Goal: Task Accomplishment & Management: Complete application form

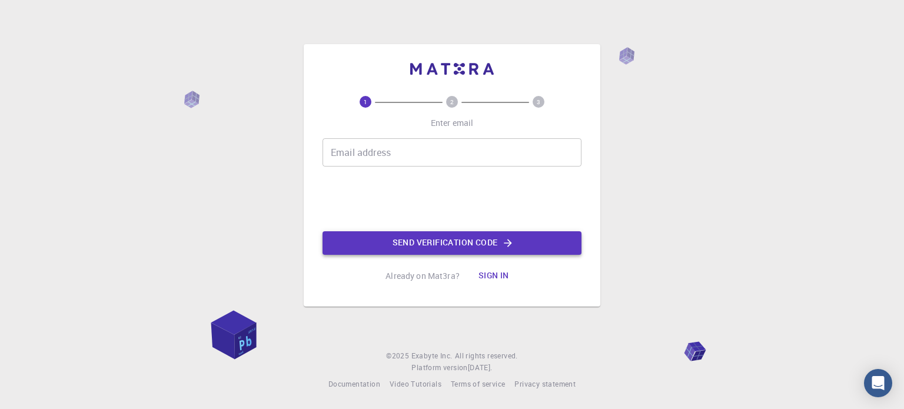
click at [506, 240] on icon "button" at bounding box center [508, 243] width 12 height 12
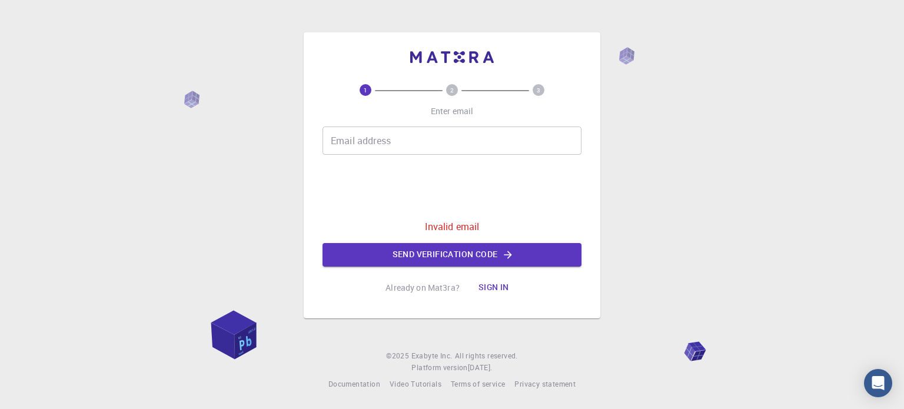
click at [426, 134] on input "Email address" at bounding box center [452, 141] width 259 height 28
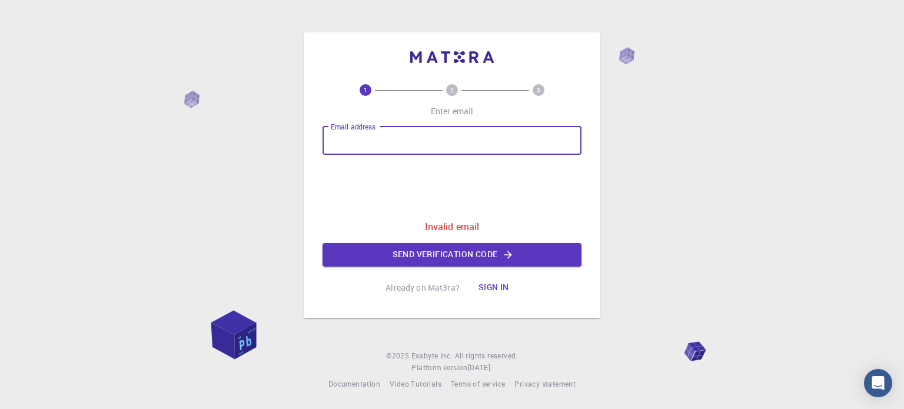
click at [421, 127] on input "Email address" at bounding box center [452, 141] width 259 height 28
type input "[EMAIL_ADDRESS][DOMAIN_NAME]"
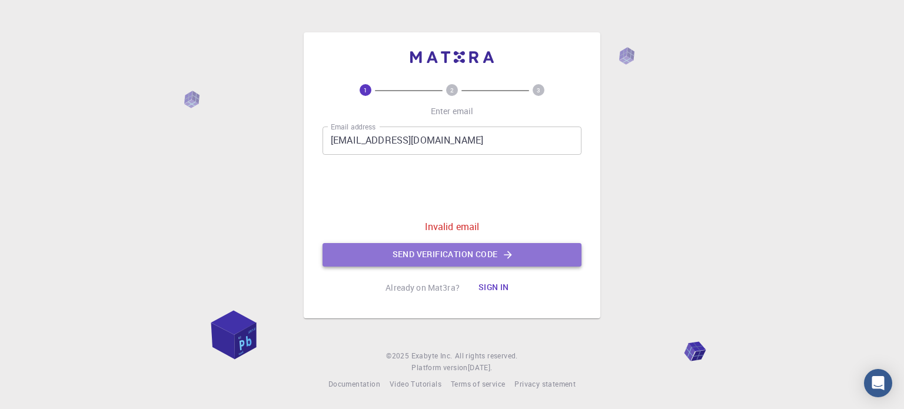
click at [437, 256] on button "Send verification code" at bounding box center [452, 255] width 259 height 24
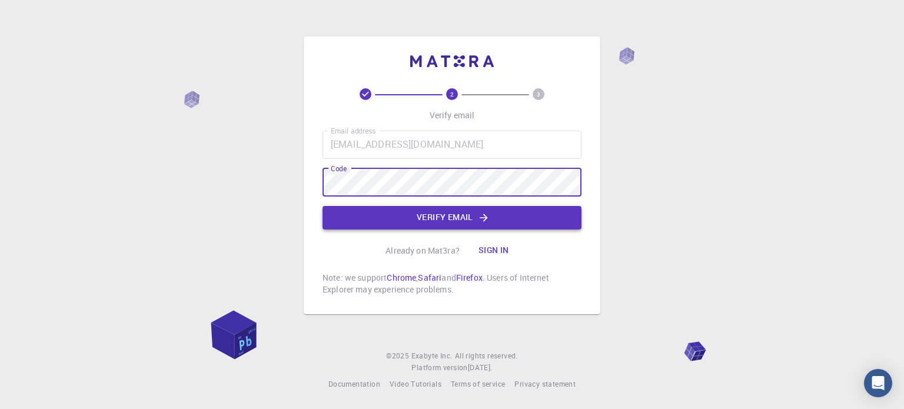
click at [447, 211] on button "Verify email" at bounding box center [452, 218] width 259 height 24
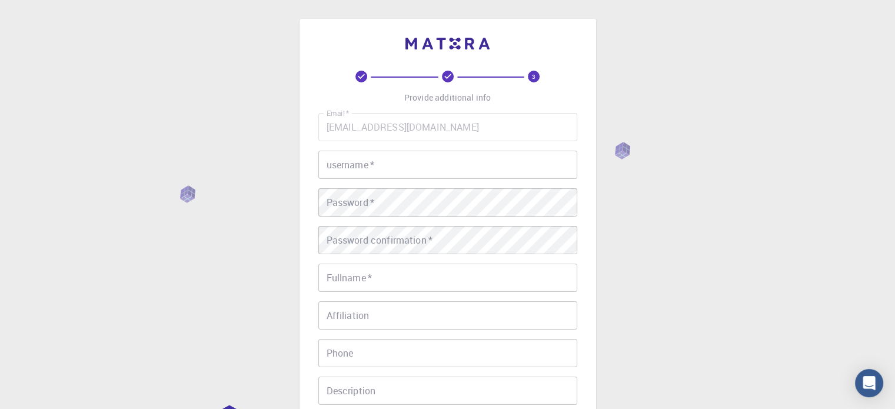
click at [384, 162] on input "username   *" at bounding box center [447, 165] width 259 height 28
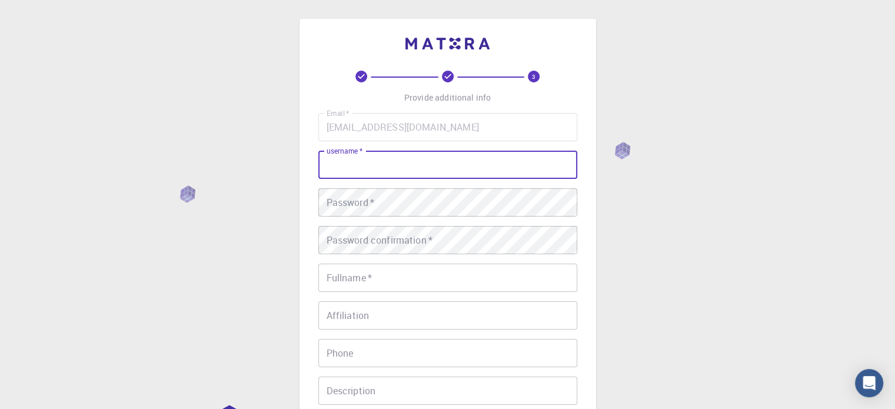
click at [391, 178] on input "username   *" at bounding box center [447, 165] width 259 height 28
click at [398, 174] on input "username   *" at bounding box center [447, 165] width 259 height 28
click at [416, 167] on input "username   *" at bounding box center [447, 165] width 259 height 28
type input "ش"
type input "[PERSON_NAME]"
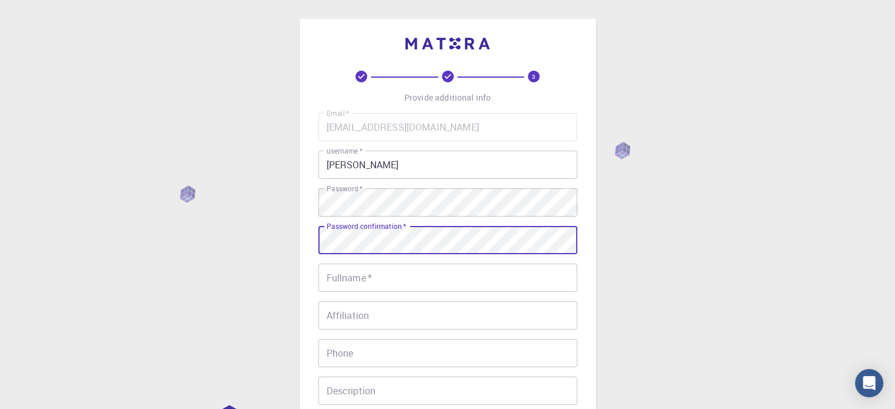
click at [339, 284] on input "Fullname   *" at bounding box center [447, 278] width 259 height 28
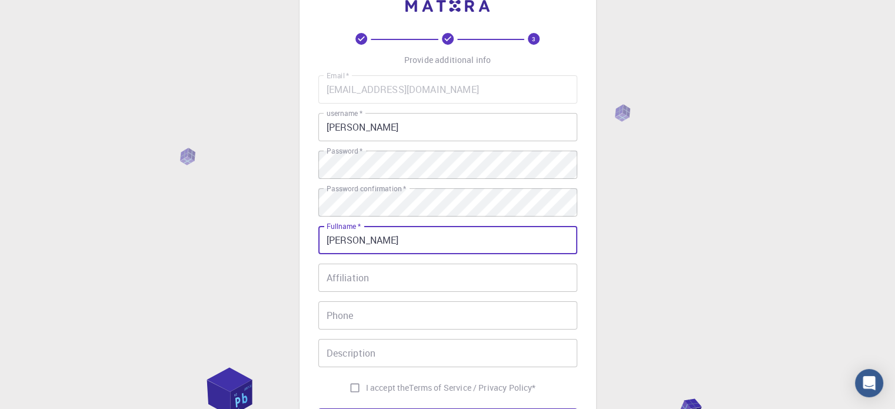
scroll to position [59, 0]
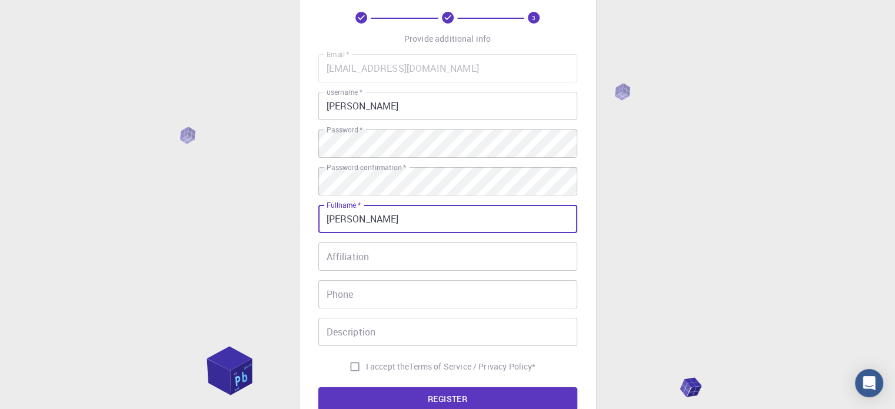
type input "[PERSON_NAME]"
click at [363, 252] on input "Affiliation" at bounding box center [447, 256] width 259 height 28
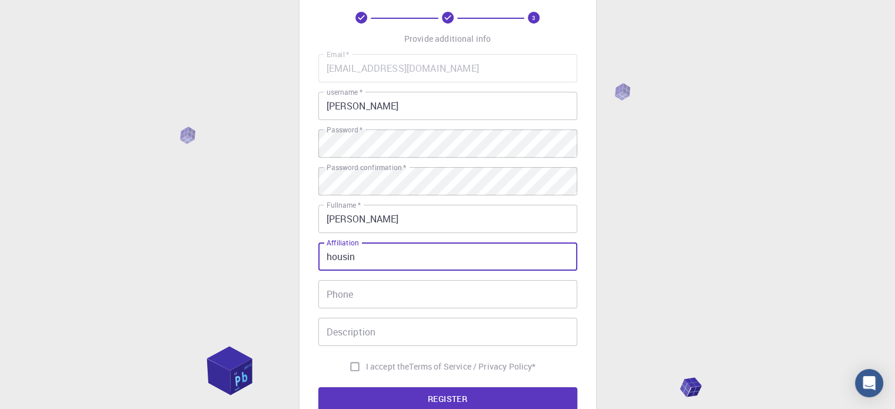
type input "housin"
click at [380, 300] on input "Phone" at bounding box center [447, 294] width 259 height 28
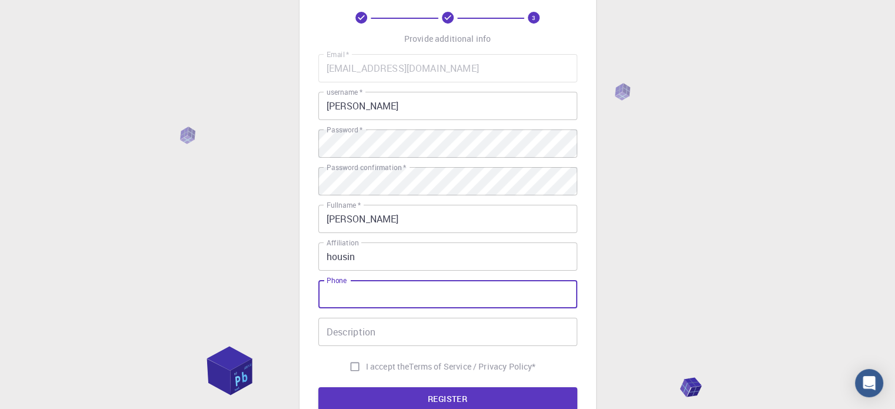
drag, startPoint x: 380, startPoint y: 302, endPoint x: 383, endPoint y: 308, distance: 7.1
click at [383, 308] on div "Email   * [EMAIL_ADDRESS][DOMAIN_NAME] Email   * username   * Amir username   *…" at bounding box center [447, 216] width 259 height 324
click at [390, 298] on input "Phone" at bounding box center [447, 294] width 259 height 28
click at [390, 296] on input "Phone" at bounding box center [447, 294] width 259 height 28
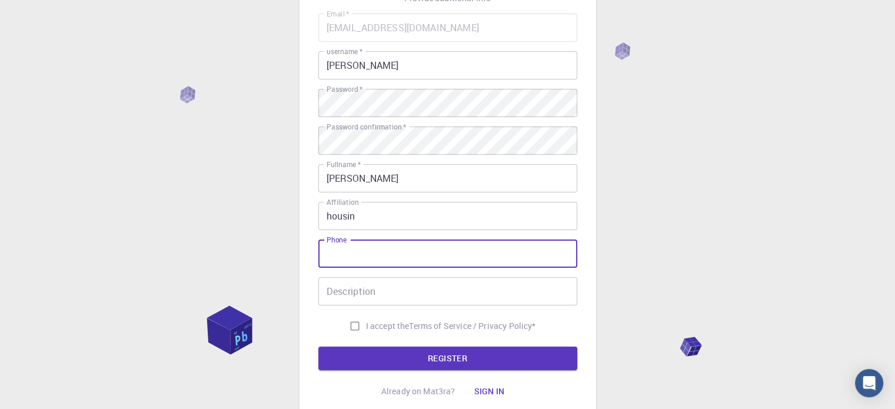
scroll to position [118, 0]
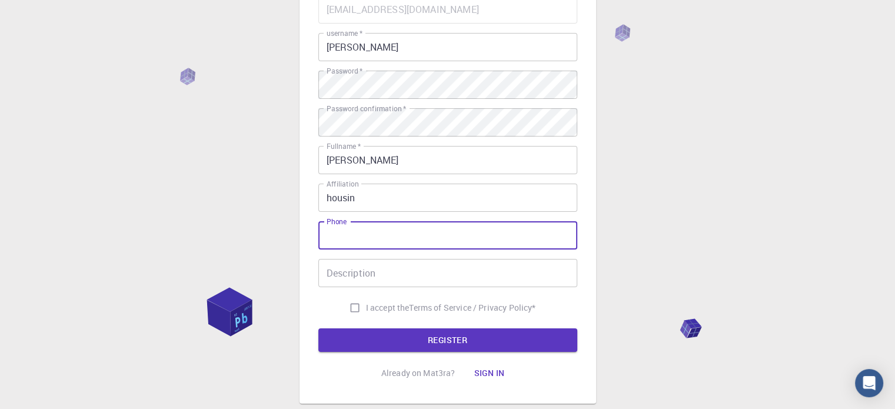
click at [349, 231] on input "Phone" at bounding box center [447, 235] width 259 height 28
type input "01010276014"
click at [351, 270] on input "Description" at bounding box center [447, 273] width 259 height 28
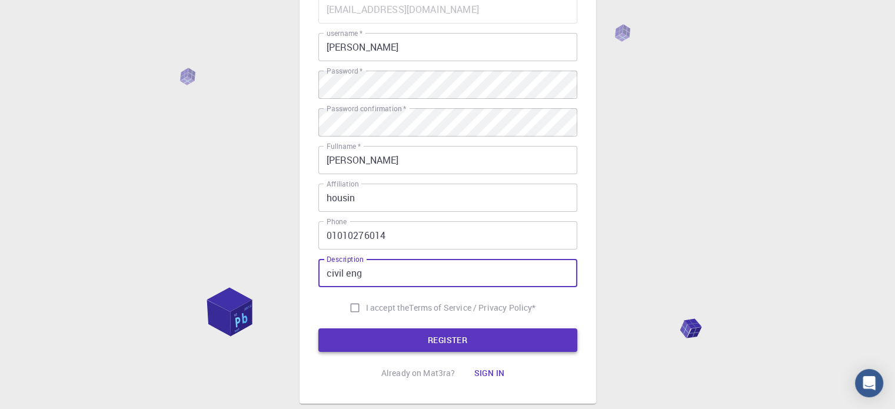
type input "civil eng"
click at [384, 341] on button "REGISTER" at bounding box center [447, 340] width 259 height 24
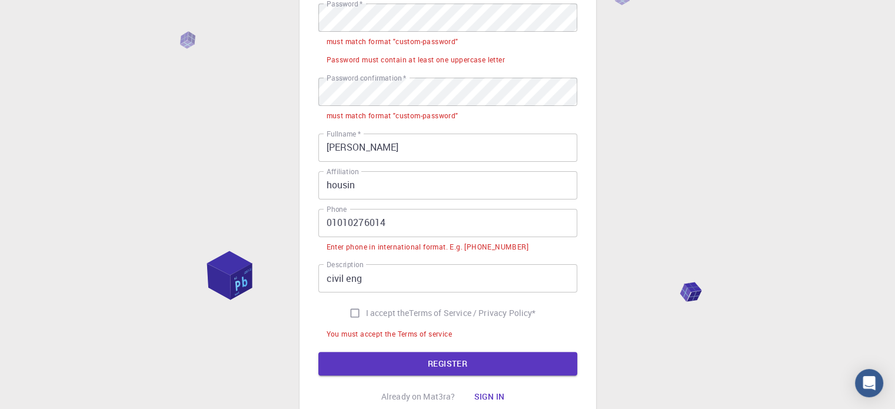
scroll to position [235, 0]
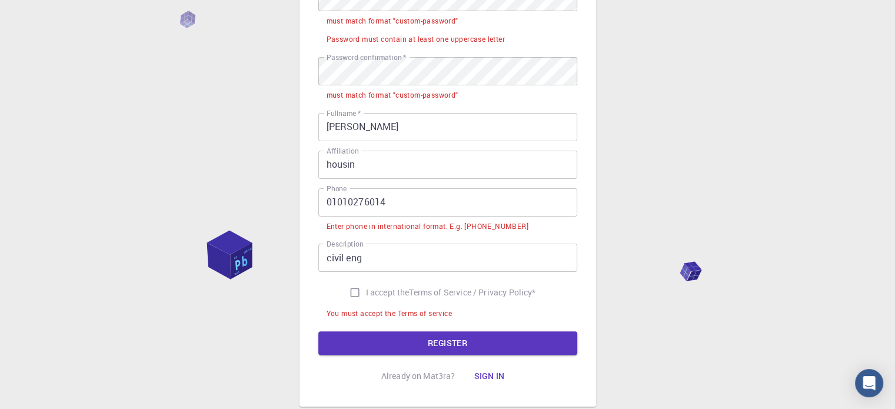
click at [353, 294] on input "I accept the Terms of Service / Privacy Policy *" at bounding box center [355, 292] width 22 height 22
checkbox input "true"
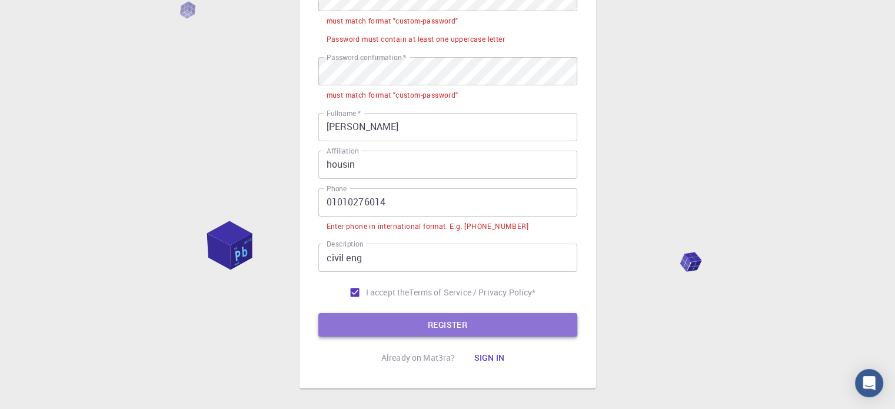
click at [375, 320] on button "REGISTER" at bounding box center [447, 325] width 259 height 24
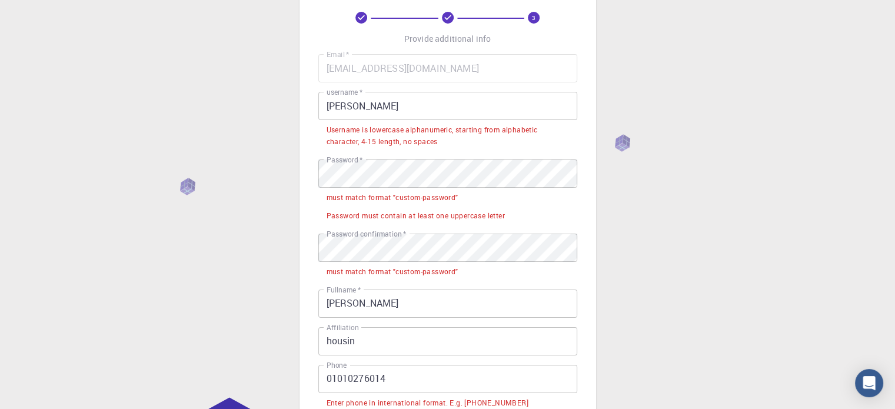
scroll to position [59, 0]
click at [351, 107] on input "[PERSON_NAME]" at bounding box center [447, 106] width 259 height 28
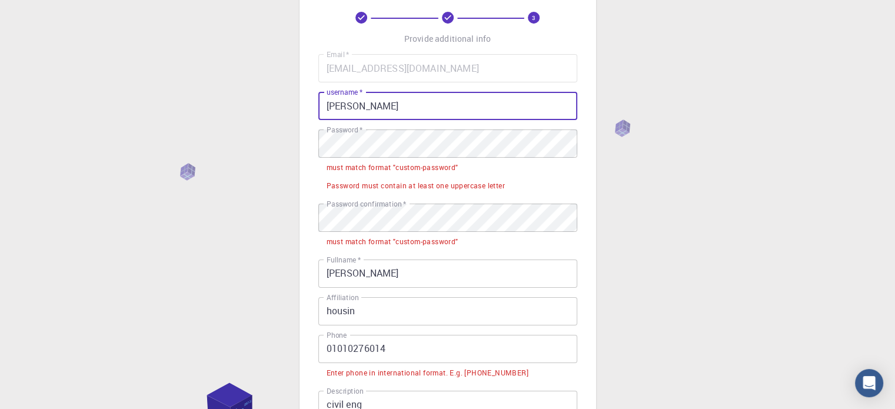
type input "[PERSON_NAME]"
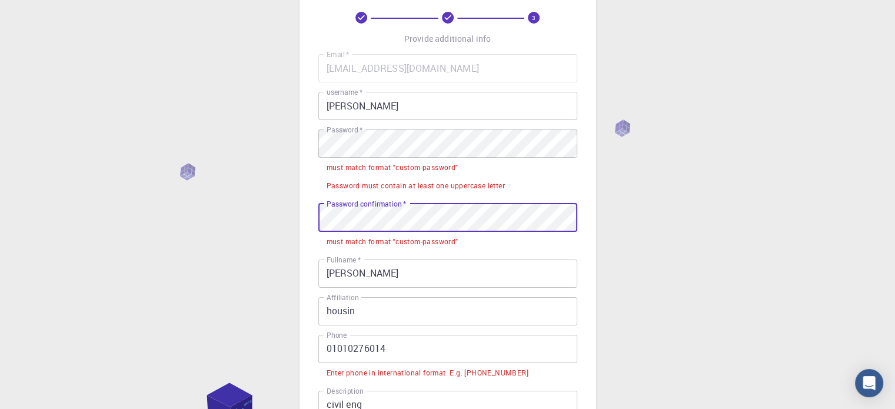
click at [296, 216] on div "3 Provide additional info Email   * [EMAIL_ADDRESS][DOMAIN_NAME] Email   * user…" at bounding box center [447, 277] width 895 height 672
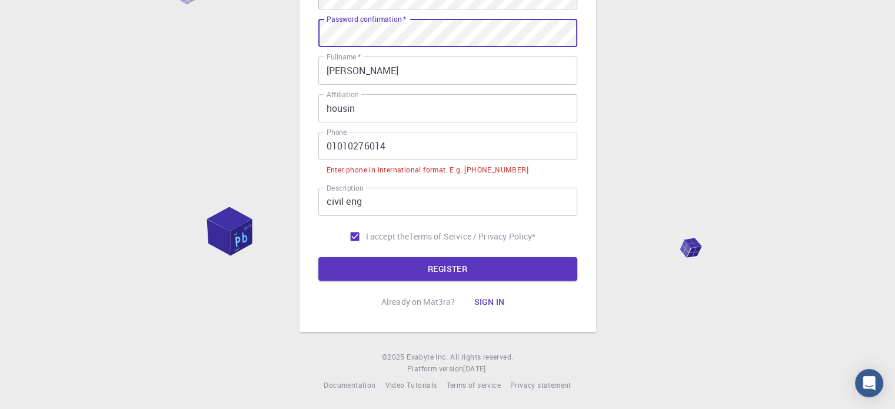
scroll to position [208, 0]
click at [403, 151] on input "01010276014" at bounding box center [447, 145] width 259 height 28
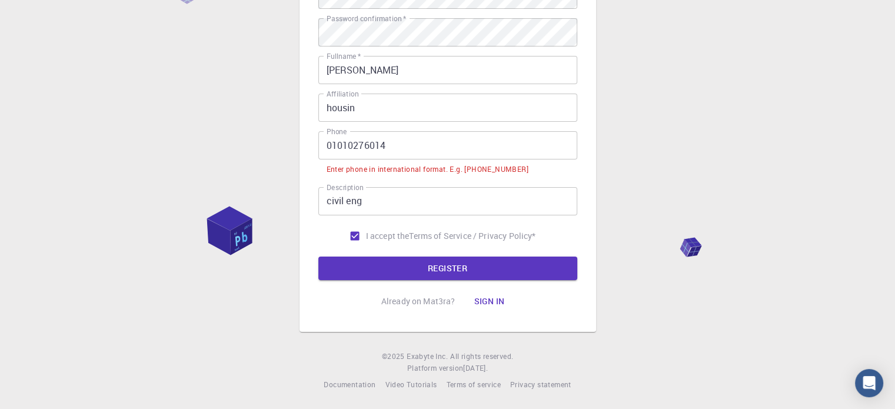
click at [406, 254] on form "Email   * [EMAIL_ADDRESS][DOMAIN_NAME] Email   * username   * [PERSON_NAME] use…" at bounding box center [447, 92] width 259 height 375
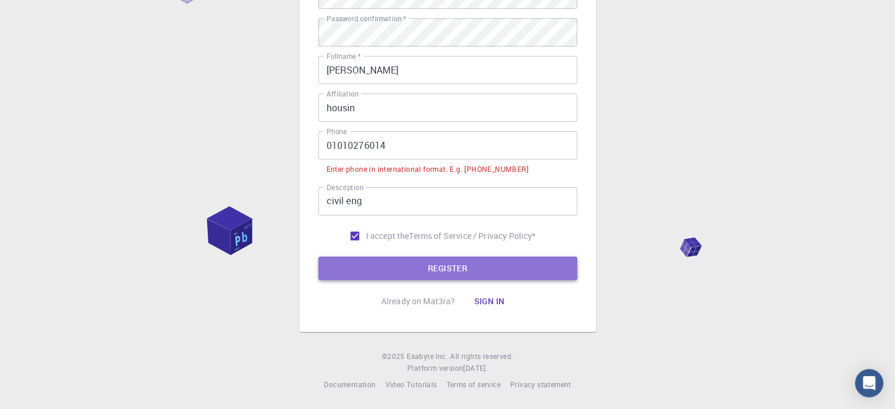
click at [415, 271] on button "REGISTER" at bounding box center [447, 269] width 259 height 24
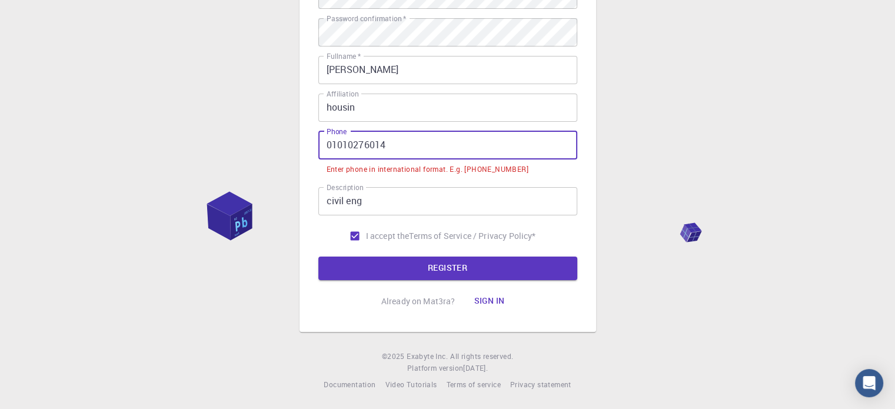
drag, startPoint x: 393, startPoint y: 147, endPoint x: 305, endPoint y: 154, distance: 88.0
click at [305, 154] on div "3 Provide additional info Email   * [EMAIL_ADDRESS][DOMAIN_NAME] Email   * user…" at bounding box center [448, 56] width 297 height 551
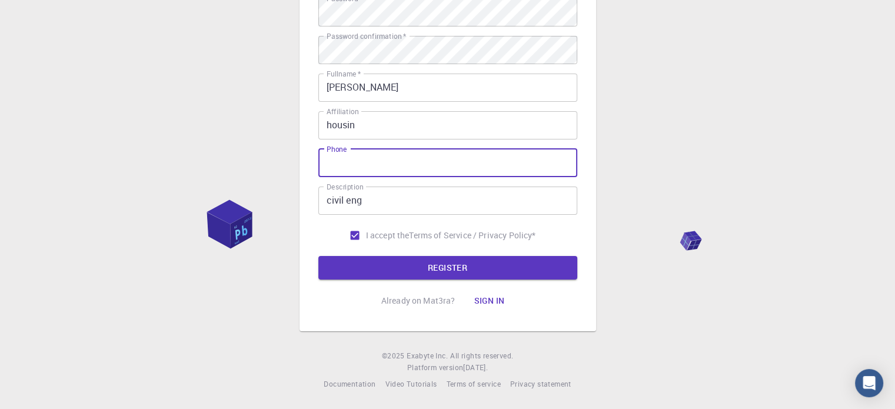
scroll to position [220, 0]
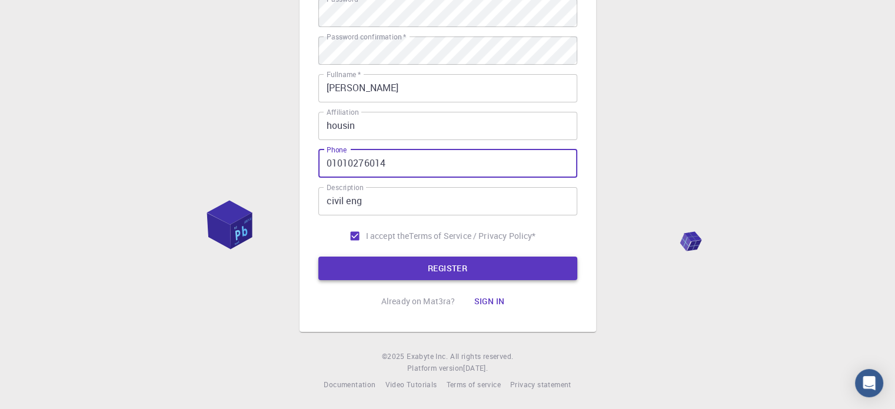
click at [405, 258] on button "REGISTER" at bounding box center [447, 269] width 259 height 24
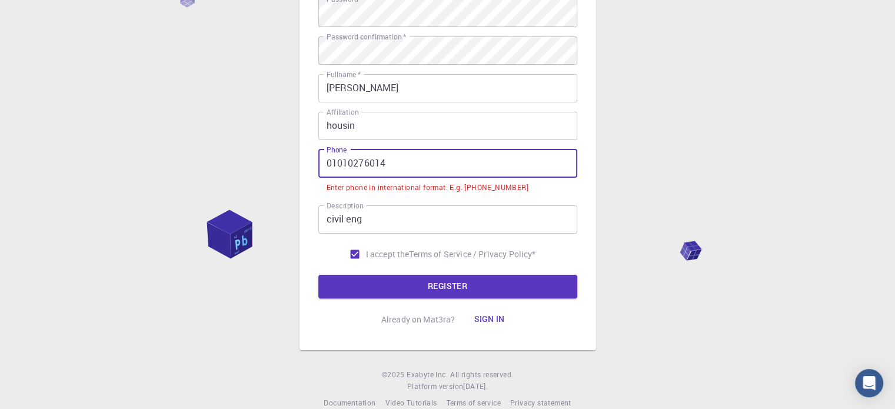
click at [356, 157] on input "01010276014" at bounding box center [447, 163] width 259 height 28
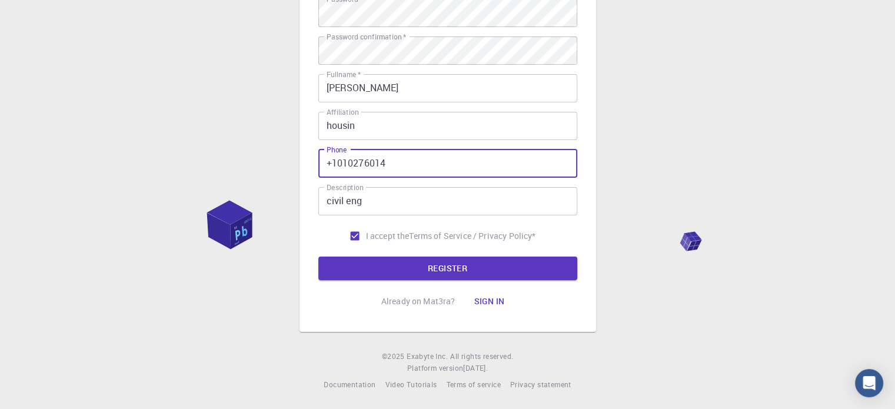
type input "+1010276014"
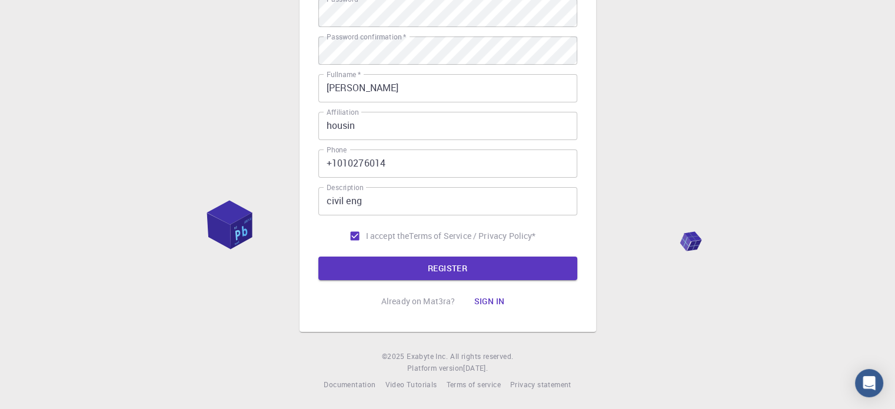
click at [397, 254] on form "Email   * [EMAIL_ADDRESS][DOMAIN_NAME] Email   * username   * [PERSON_NAME] use…" at bounding box center [447, 86] width 259 height 387
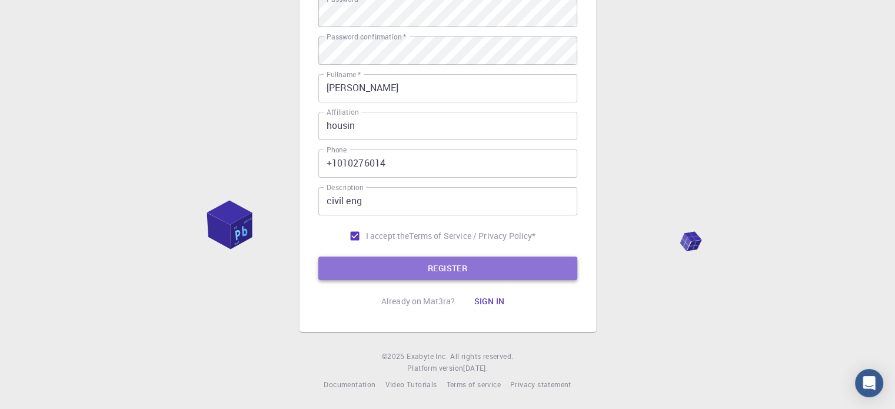
click at [397, 257] on button "REGISTER" at bounding box center [447, 269] width 259 height 24
click at [398, 270] on button "REGISTER" at bounding box center [447, 269] width 259 height 24
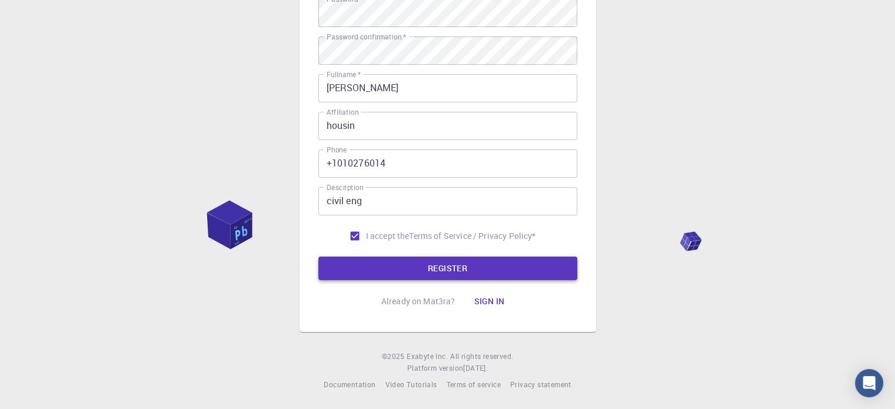
click at [465, 268] on button "REGISTER" at bounding box center [447, 269] width 259 height 24
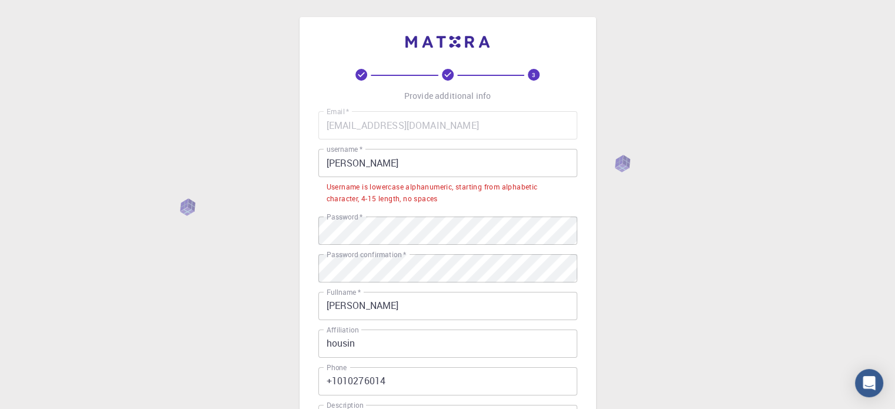
scroll to position [0, 0]
click at [374, 164] on input "[PERSON_NAME]" at bounding box center [447, 165] width 259 height 28
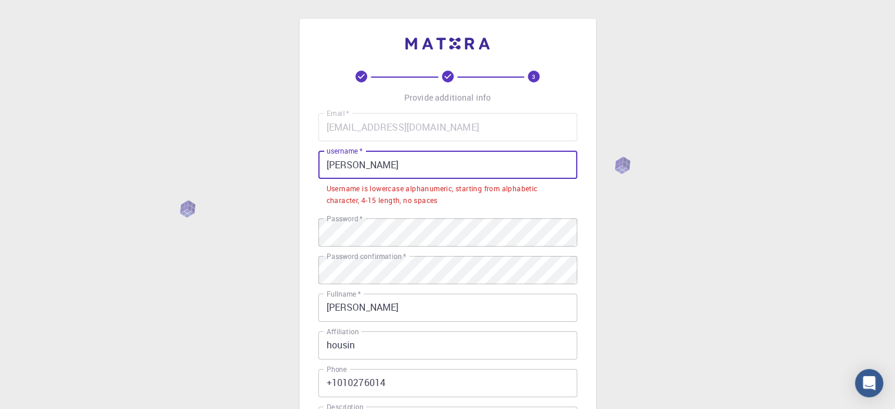
click at [405, 159] on input "[PERSON_NAME]" at bounding box center [447, 165] width 259 height 28
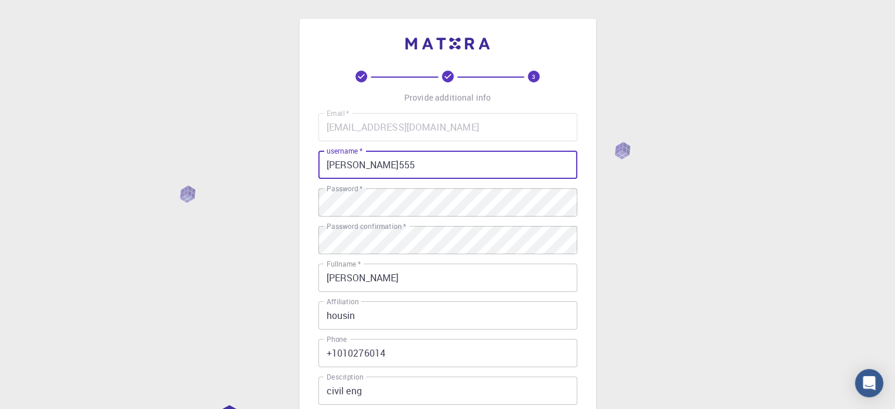
scroll to position [190, 0]
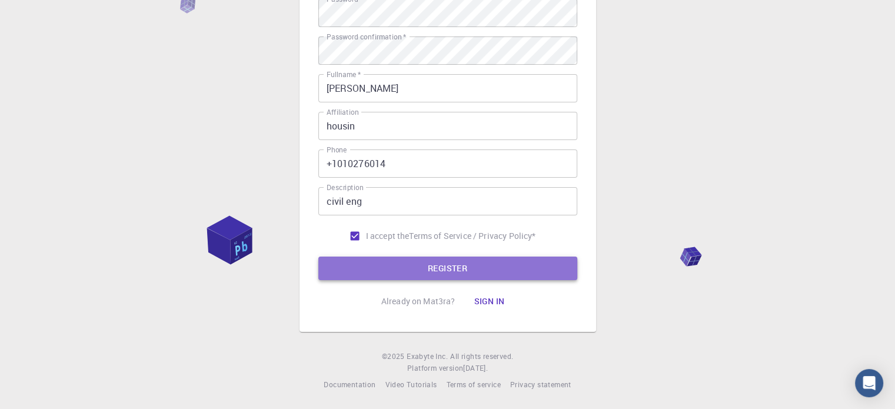
click at [433, 273] on button "REGISTER" at bounding box center [447, 269] width 259 height 24
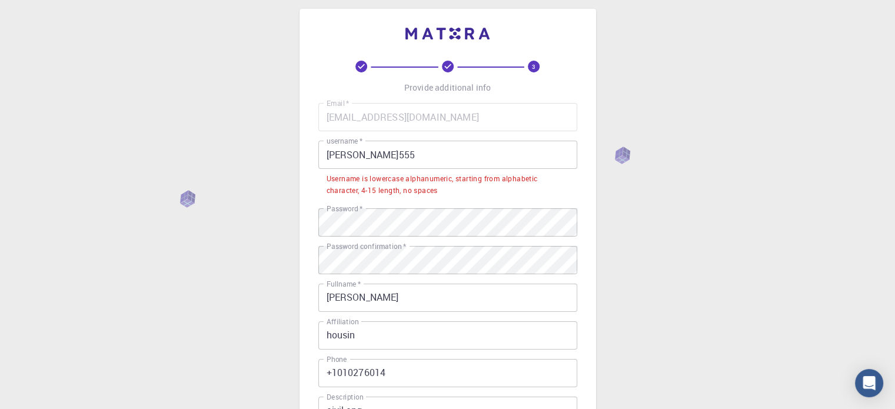
scroll to position [0, 0]
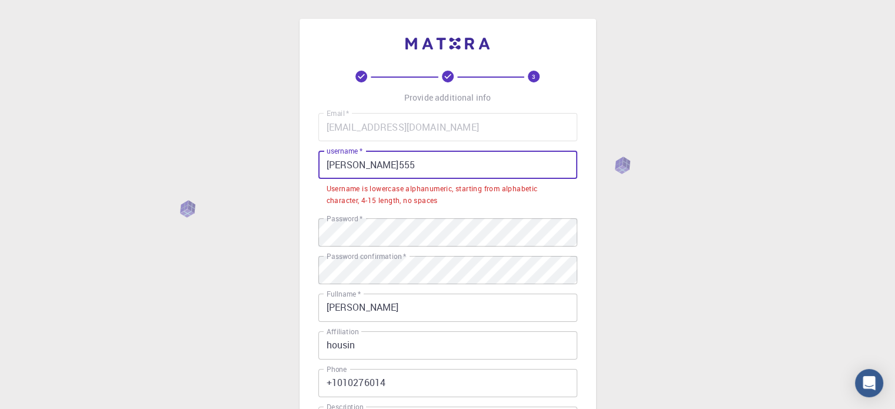
click at [375, 169] on input "[PERSON_NAME]555" at bounding box center [447, 165] width 259 height 28
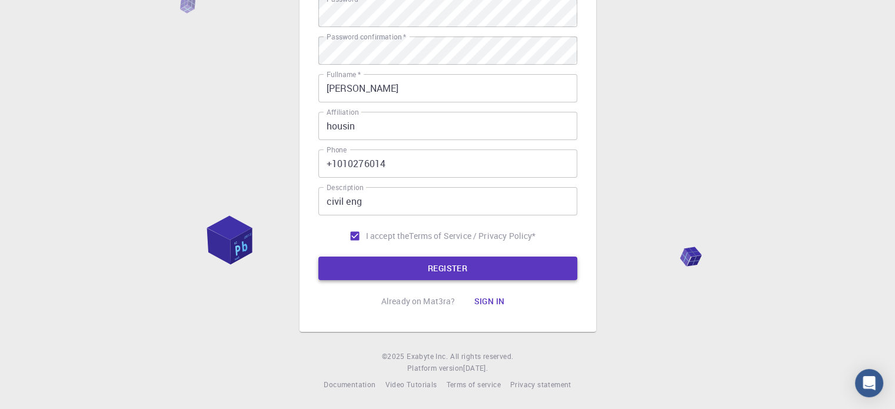
type input "amirhousin23123"
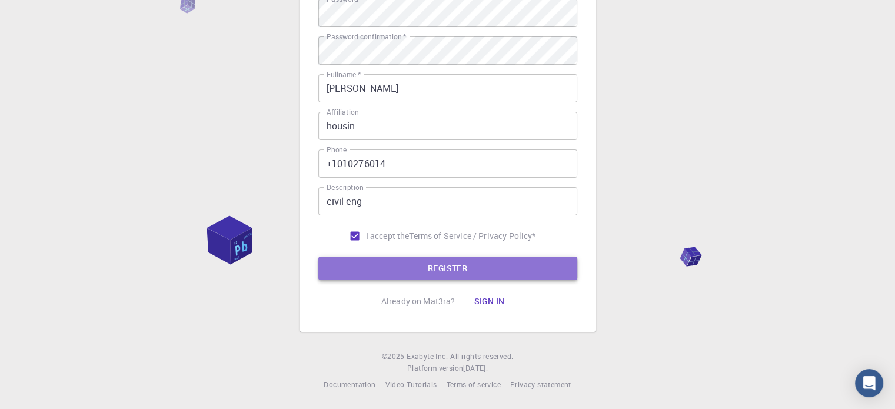
click at [420, 273] on button "REGISTER" at bounding box center [447, 269] width 259 height 24
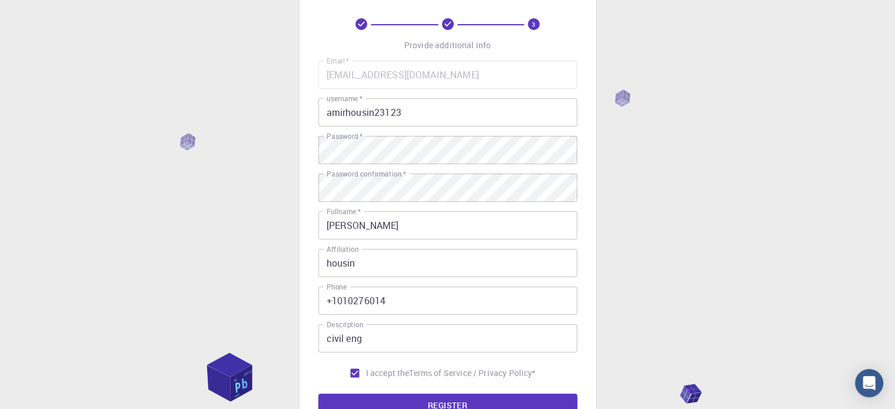
scroll to position [3, 0]
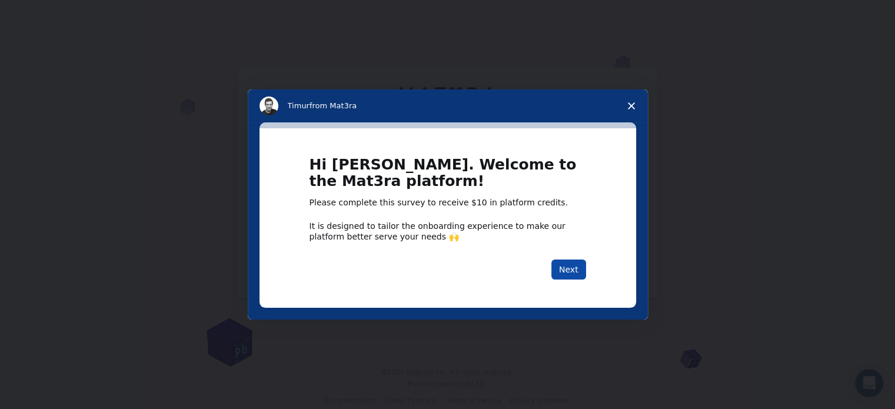
click at [564, 263] on button "Next" at bounding box center [568, 270] width 35 height 20
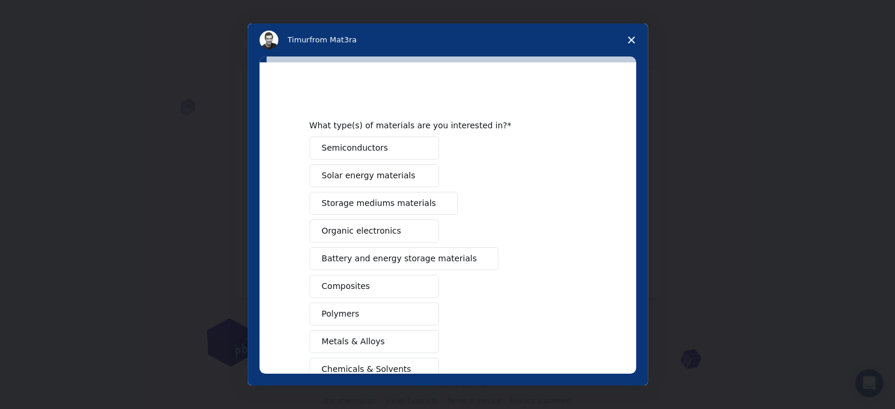
scroll to position [59, 0]
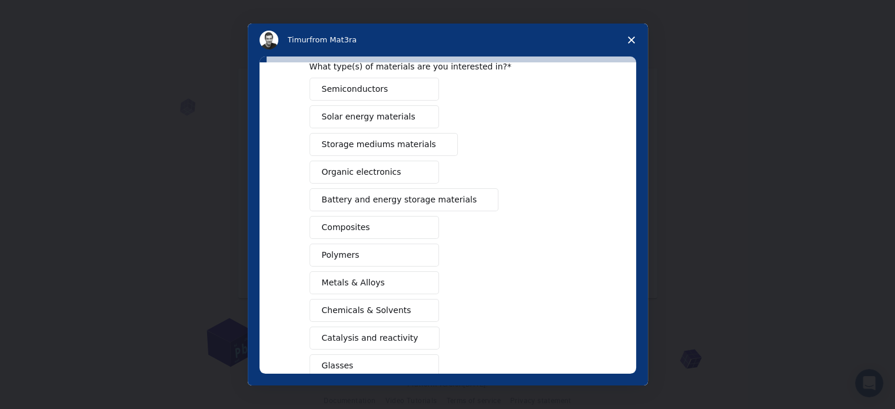
click at [629, 41] on icon "Close survey" at bounding box center [631, 39] width 7 height 7
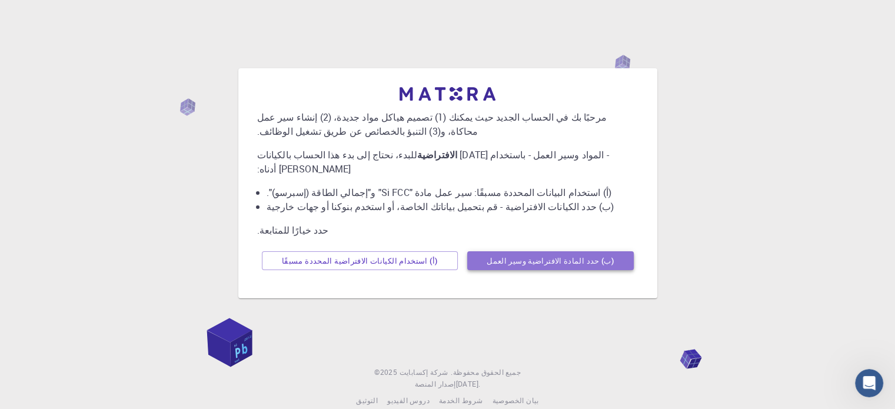
click at [556, 256] on font "(ب) حدد المادة الافتراضية وسير العمل" at bounding box center [550, 260] width 127 height 11
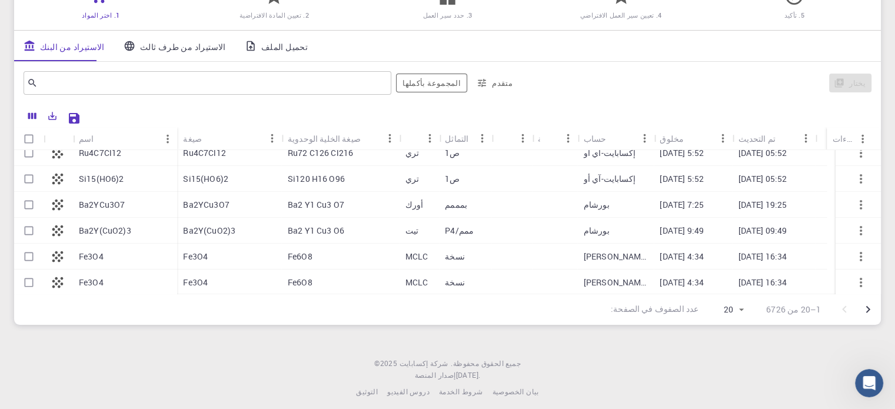
scroll to position [0, 0]
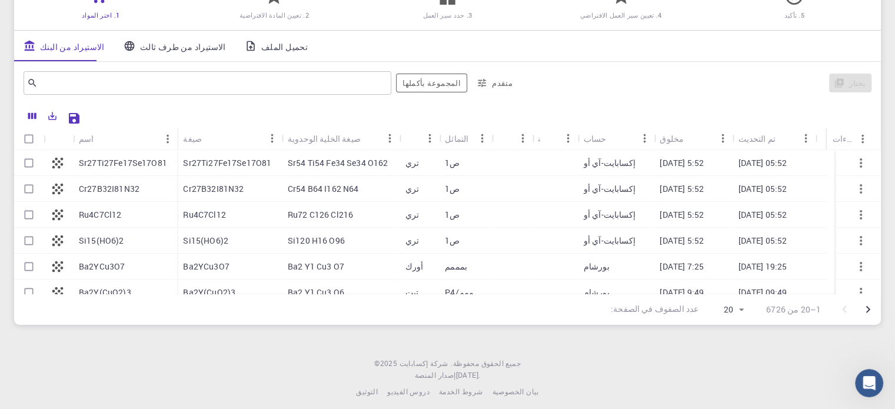
click at [207, 169] on p "Sr27Ti27Fe17Se17O81" at bounding box center [227, 163] width 88 height 12
checkbox input "true"
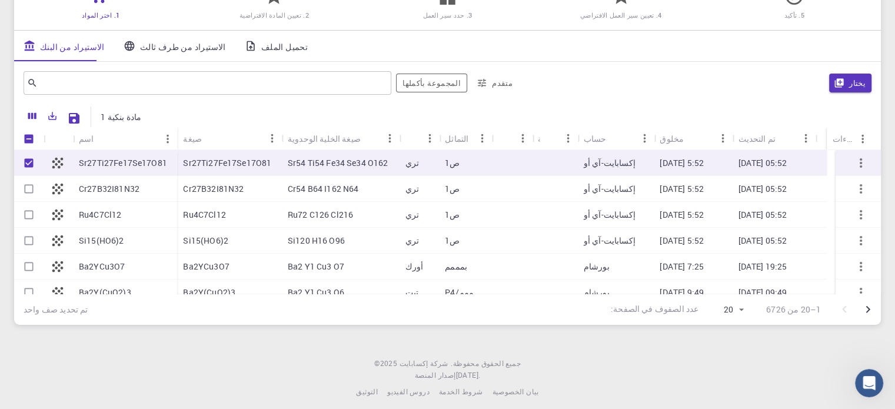
click at [207, 169] on p "Sr27Ti27Fe17Se17O81" at bounding box center [227, 163] width 88 height 12
checkbox input "false"
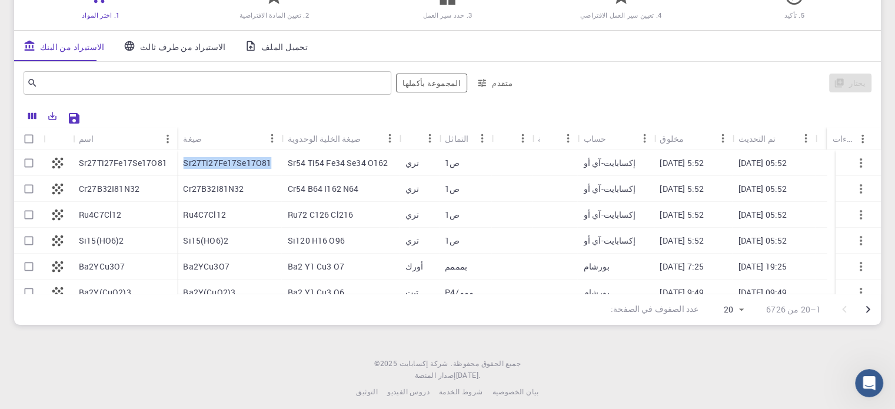
click at [207, 169] on p "Sr27Ti27Fe17Se17O81" at bounding box center [227, 163] width 88 height 12
checkbox input "true"
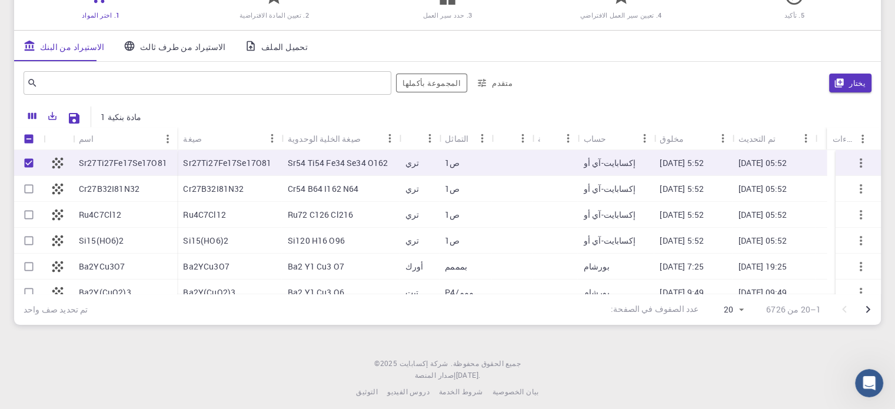
click at [128, 164] on font "Sr27Ti27Fe17Se17O81" at bounding box center [123, 162] width 88 height 11
checkbox input "false"
click at [128, 164] on font "Sr27Ti27Fe17Se17O81" at bounding box center [123, 162] width 88 height 11
checkbox input "true"
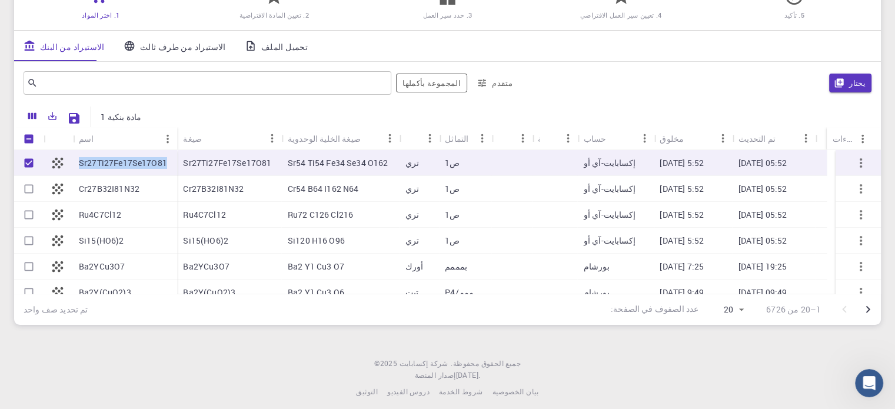
checkbox input "true"
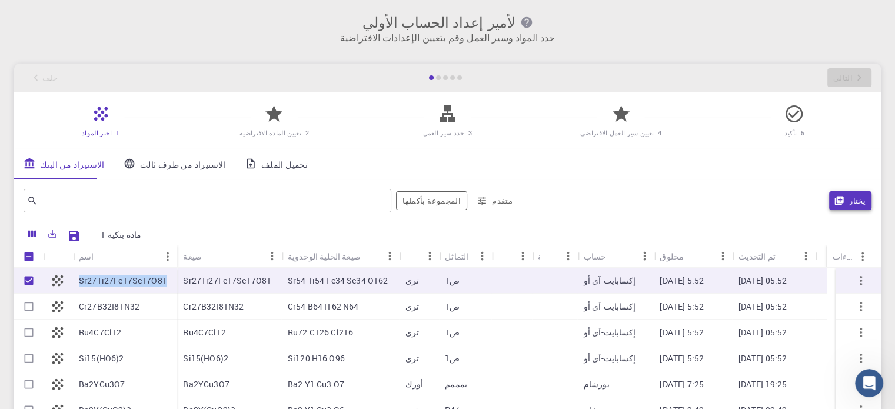
click at [852, 200] on font "يختار" at bounding box center [857, 200] width 16 height 11
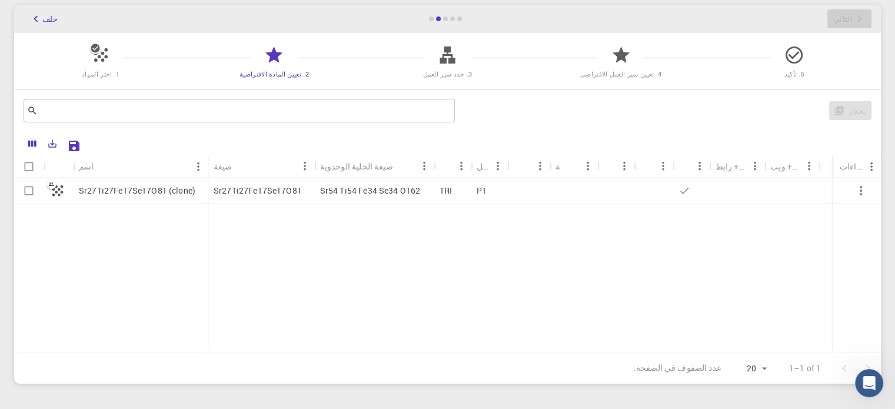
scroll to position [125, 0]
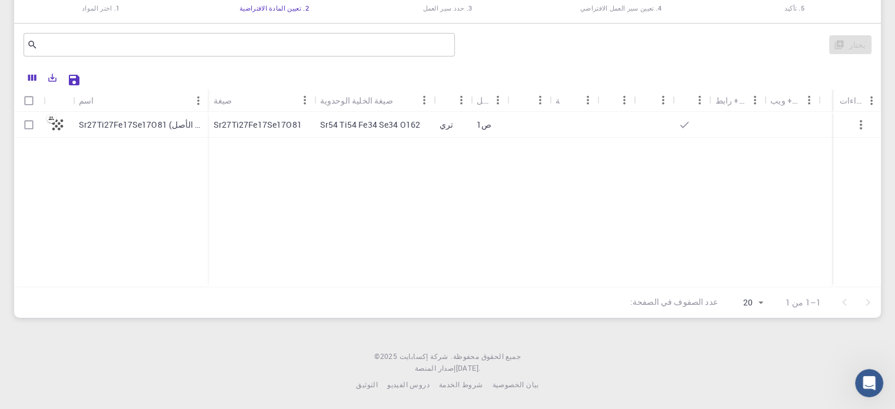
click at [167, 123] on font "Sr27Ti27Fe17Se17O81 (نسخة طبق الأصل)" at bounding box center [157, 124] width 157 height 11
checkbox input "true"
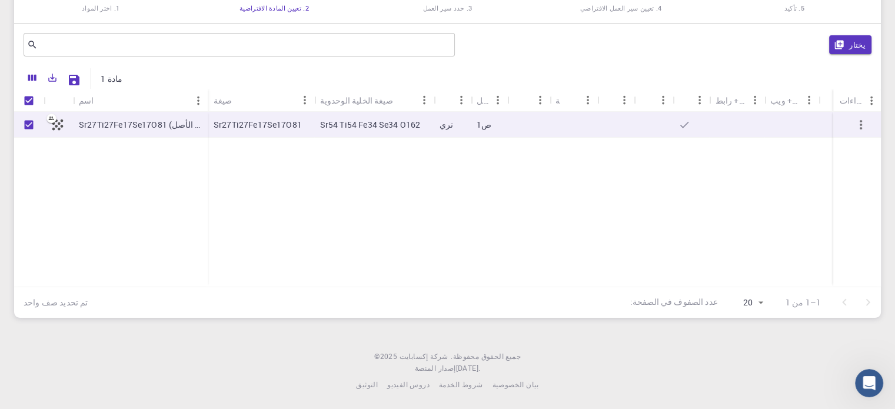
click at [859, 119] on icon "button" at bounding box center [861, 125] width 14 height 14
click at [856, 129] on icon "button" at bounding box center [861, 125] width 14 height 14
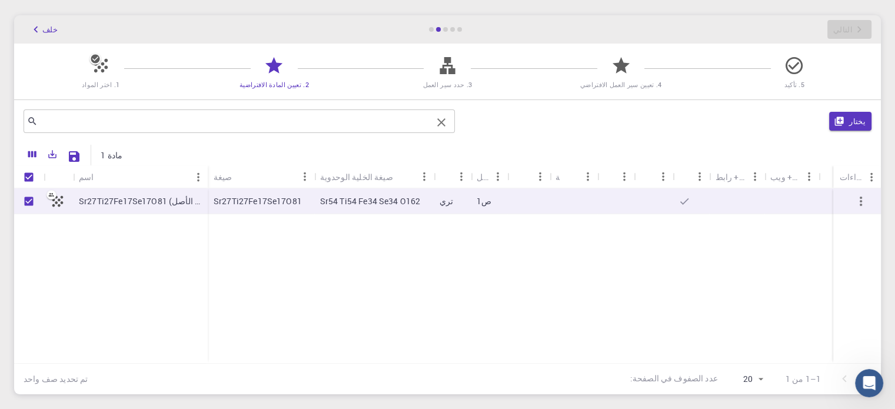
scroll to position [0, 0]
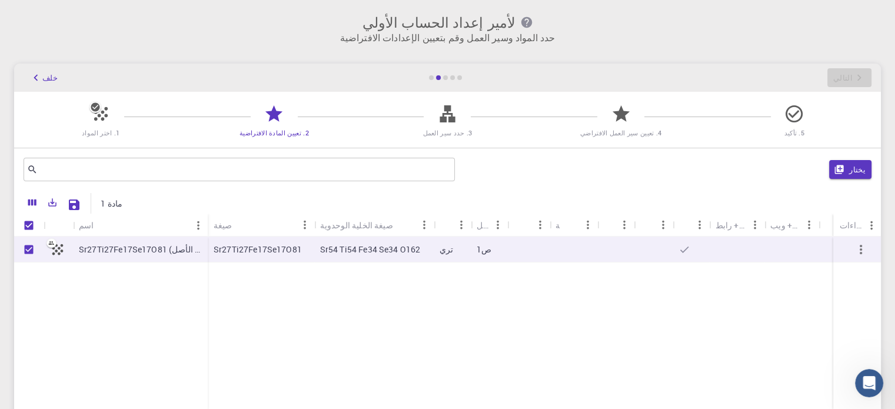
click at [810, 111] on span "5. تأكيد" at bounding box center [794, 125] width 164 height 28
